Goal: Communication & Community: Share content

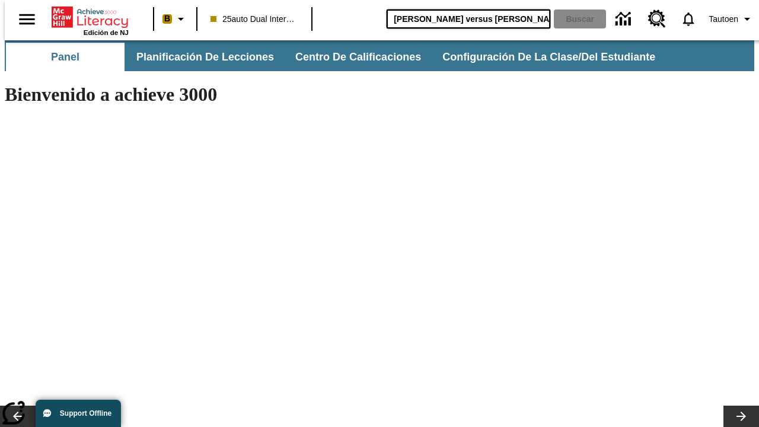
type input "[PERSON_NAME] versus [PERSON_NAME]"
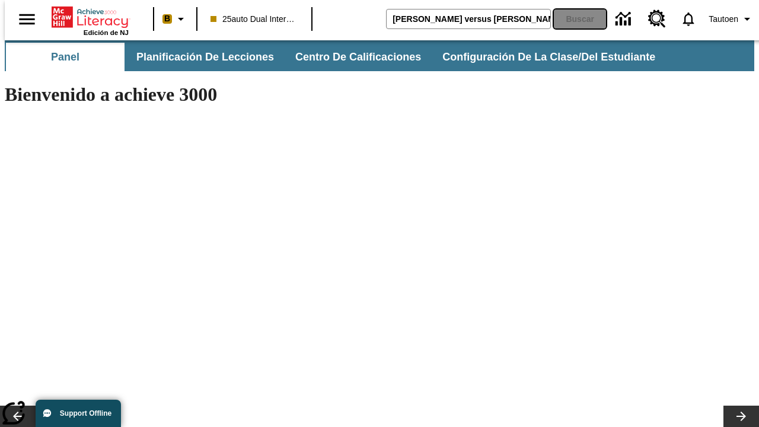
click at [573, 19] on button "Buscar" at bounding box center [580, 18] width 52 height 19
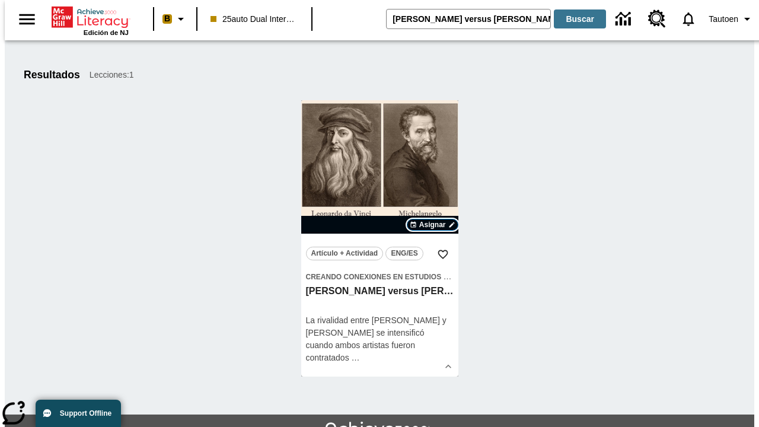
click at [433, 225] on span "Asignar" at bounding box center [432, 225] width 27 height 11
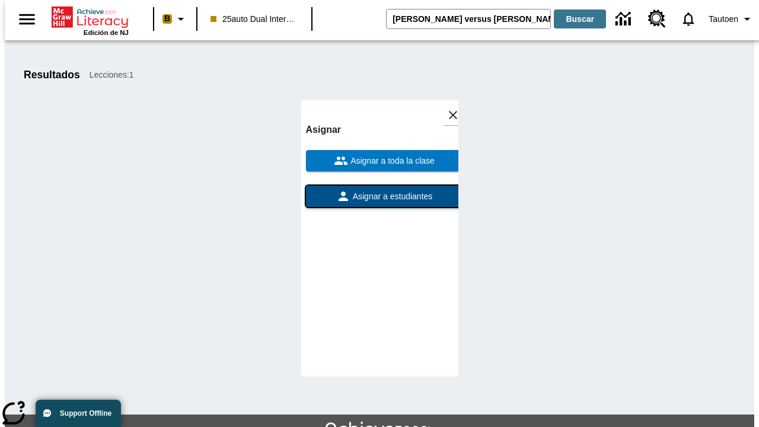
click at [380, 190] on span "Asignar a estudiantes" at bounding box center [392, 196] width 82 height 12
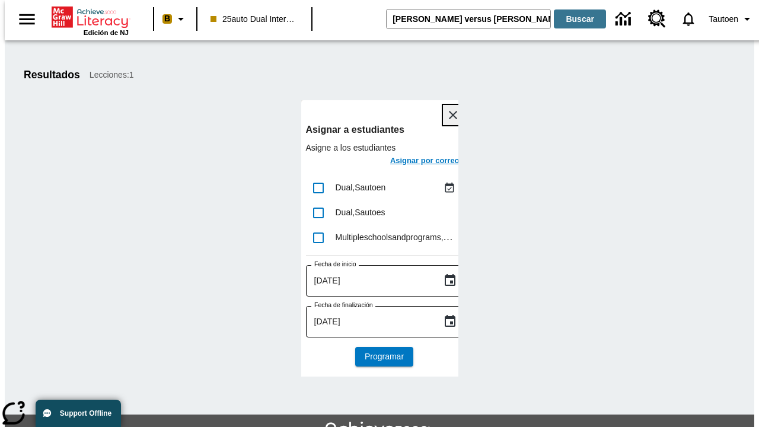
scroll to position [65, 0]
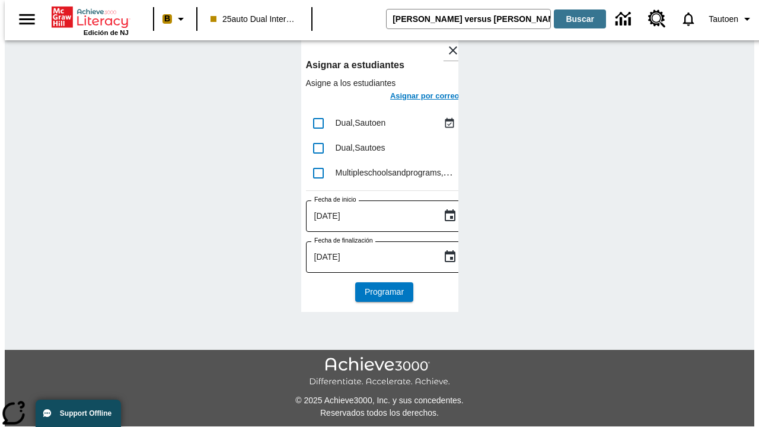
click at [414, 97] on h6 "Asignar por correo" at bounding box center [424, 97] width 69 height 14
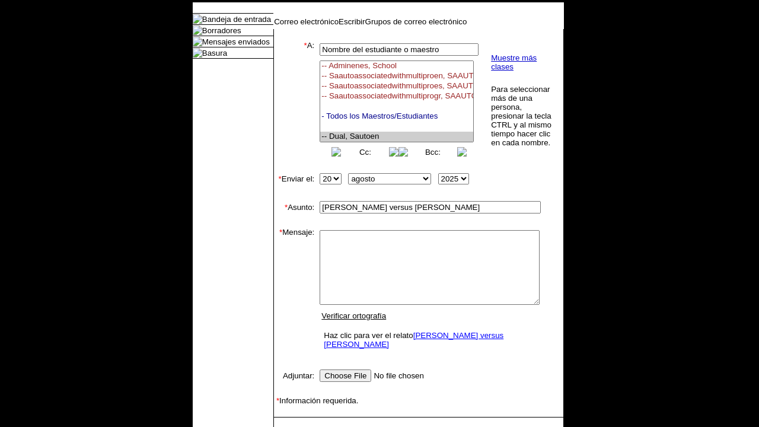
select select "U,21476361,1"
type textarea "email body message"
